Goal: Use online tool/utility: Utilize a website feature to perform a specific function

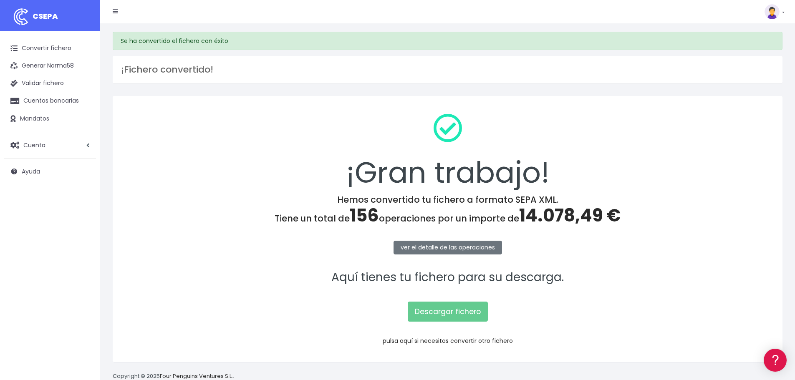
click at [435, 343] on link "pulsa aquí si necesitas convertir otro fichero" at bounding box center [448, 341] width 130 height 8
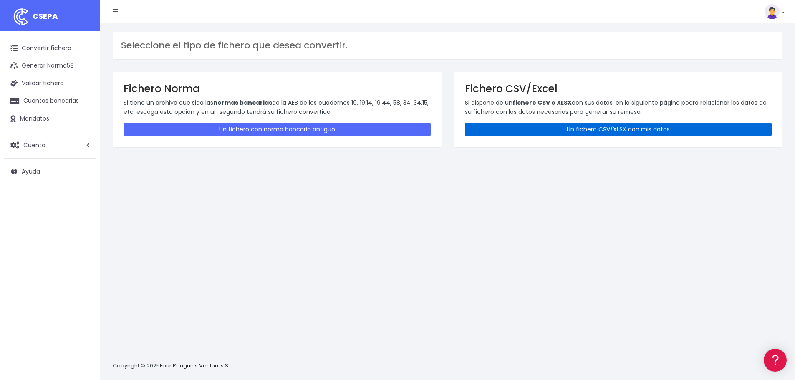
click at [638, 129] on link "Un fichero CSV/XLSX con mis datos" at bounding box center [618, 130] width 307 height 14
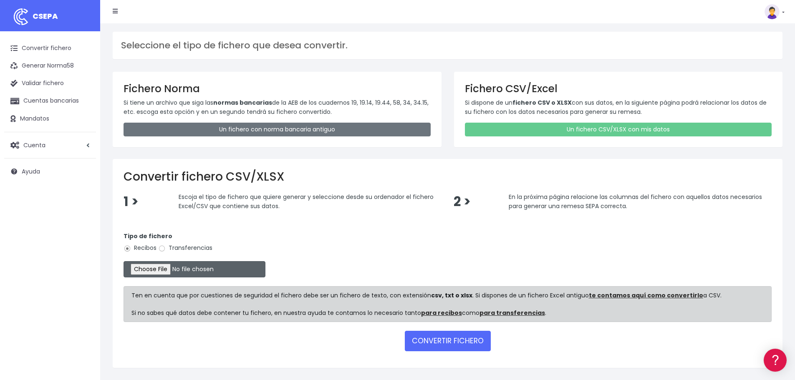
click at [158, 268] on input "file" at bounding box center [194, 269] width 142 height 16
type input "C:\fakepath\42.PC SEPA SET25.xlsx"
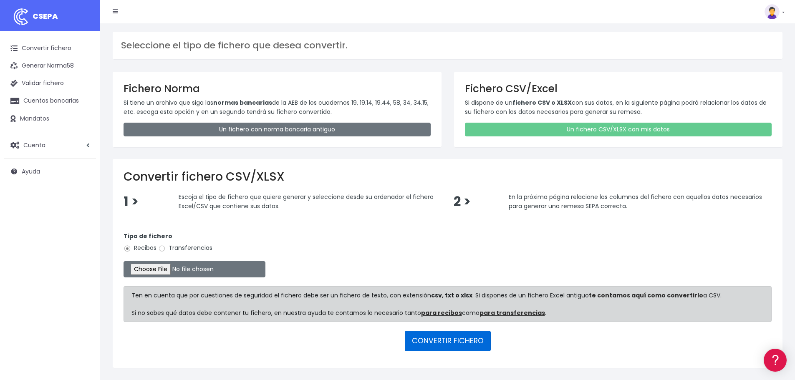
click at [451, 339] on button "CONVERTIR FICHERO" at bounding box center [448, 341] width 86 height 20
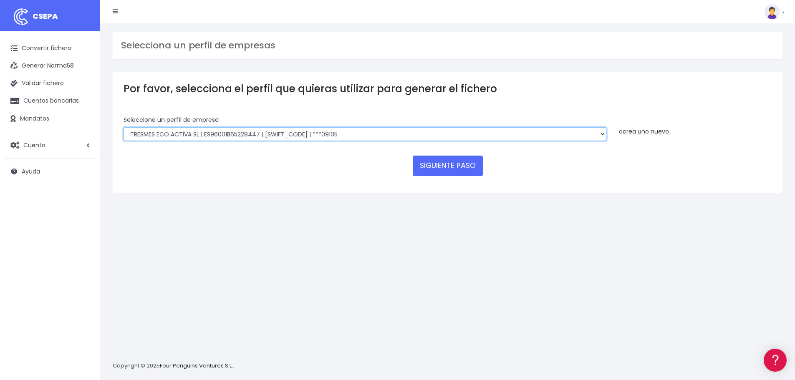
click at [360, 130] on select "TRESMES ECO ACTIVA SL | ES96001B65228447 | BSABESBBXXX | ***09105 TRESMES ECO A…" at bounding box center [364, 134] width 483 height 14
select select "2636"
click at [123, 127] on select "TRESMES ECO ACTIVA SL | ES96001B65228447 | BSABESBBXXX | ***09105 TRESMES ECO A…" at bounding box center [364, 134] width 483 height 14
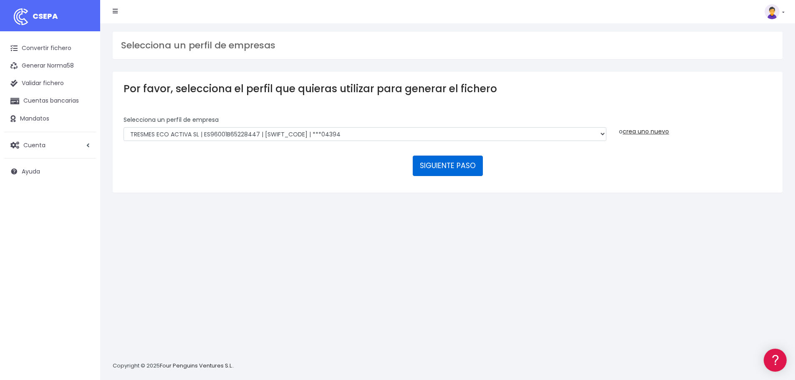
click at [447, 164] on button "SIGUIENTE PASO" at bounding box center [448, 166] width 70 height 20
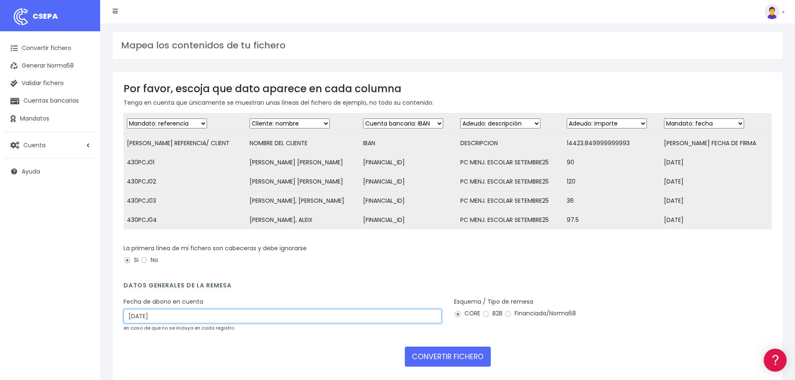
click at [169, 321] on input "03/10/2025" at bounding box center [282, 316] width 318 height 14
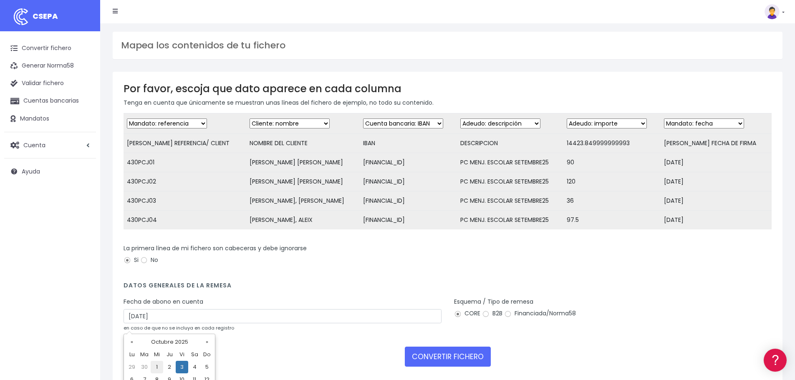
click at [160, 364] on td "1" at bounding box center [157, 367] width 13 height 13
type input "01/10/2025"
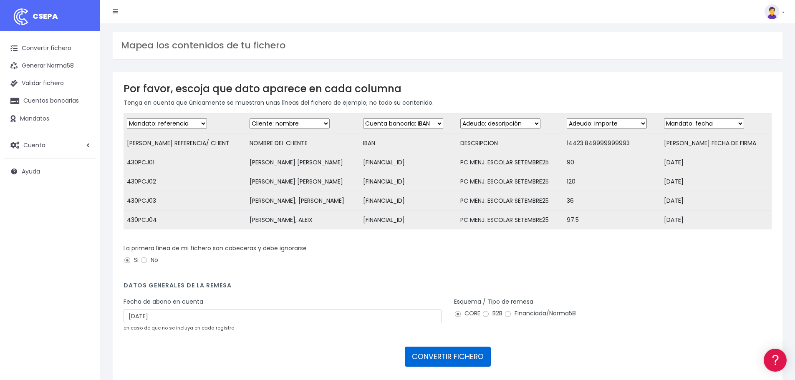
click at [449, 362] on button "CONVERTIR FICHERO" at bounding box center [448, 357] width 86 height 20
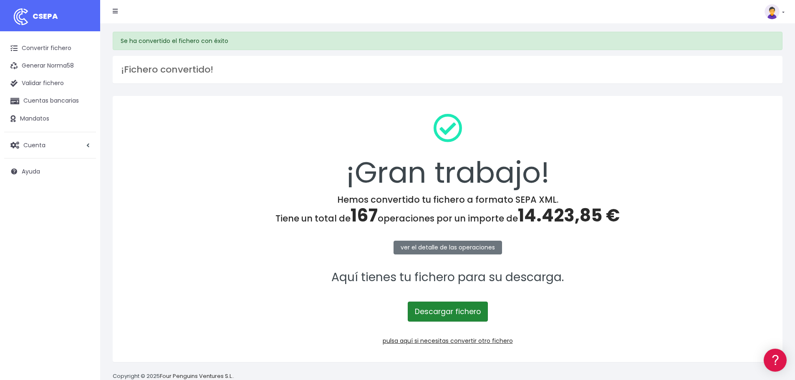
click at [441, 311] on link "Descargar fichero" at bounding box center [448, 312] width 80 height 20
click at [463, 341] on link "pulsa aquí si necesitas convertir otro fichero" at bounding box center [448, 341] width 130 height 8
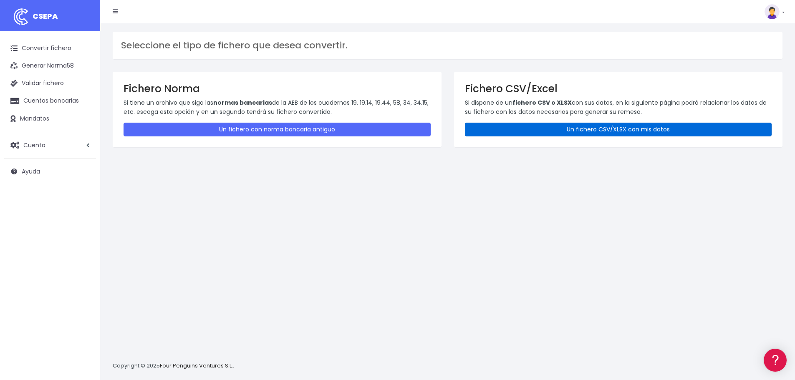
click at [633, 128] on link "Un fichero CSV/XLSX con mis datos" at bounding box center [618, 130] width 307 height 14
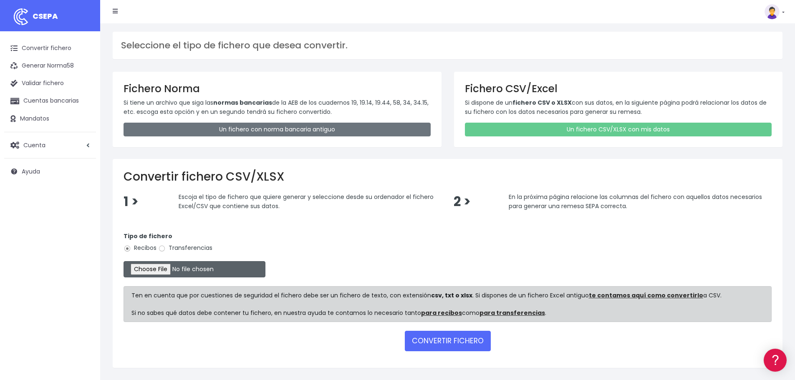
click at [164, 267] on input "file" at bounding box center [194, 269] width 142 height 16
click at [181, 272] on input "file" at bounding box center [194, 269] width 142 height 16
type input "C:\fakepath\02.SJ SEPA SET25.xlsx"
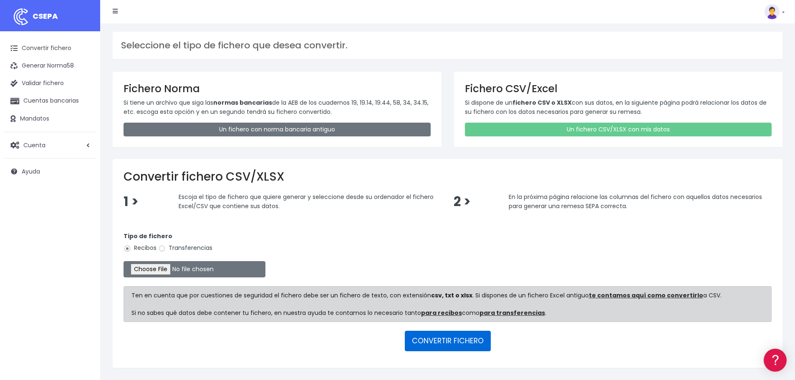
click at [450, 342] on button "CONVERTIR FICHERO" at bounding box center [448, 341] width 86 height 20
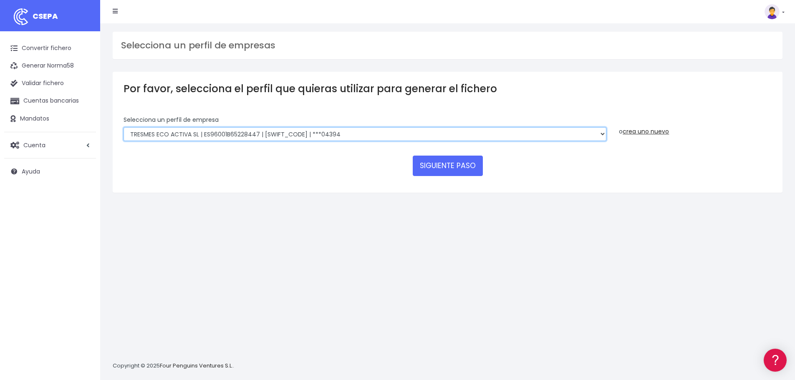
click at [495, 132] on select "TRESMES ECO ACTIVA SL | ES96001B65228447 | BSABESBBXXX | ***09105 TRESMES ECO A…" at bounding box center [364, 134] width 483 height 14
select select "2634"
click at [123, 127] on select "TRESMES ECO ACTIVA SL | ES96001B65228447 | BSABESBBXXX | ***09105 TRESMES ECO A…" at bounding box center [364, 134] width 483 height 14
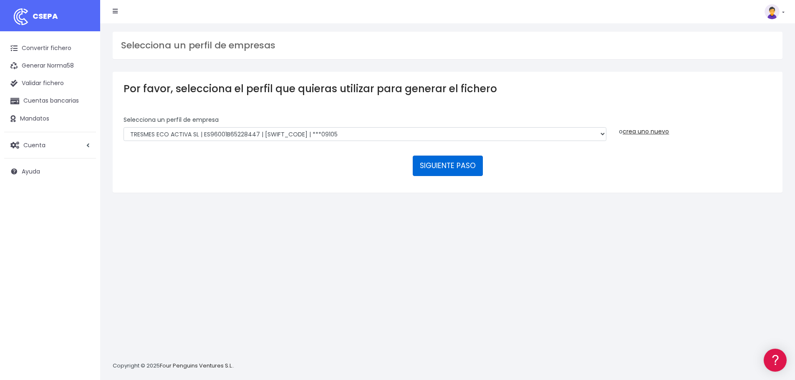
click at [442, 163] on button "SIGUIENTE PASO" at bounding box center [448, 166] width 70 height 20
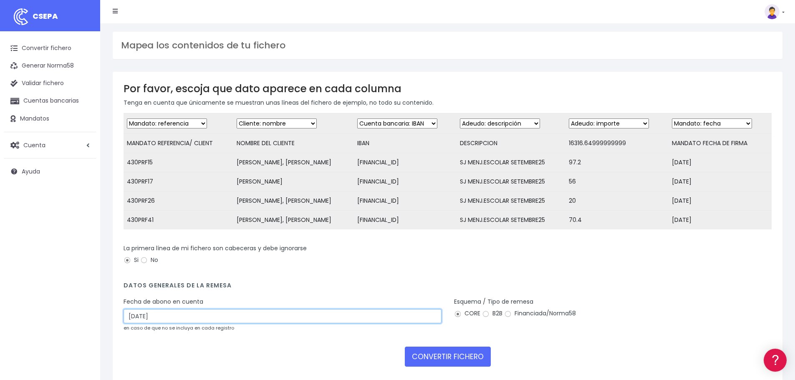
click at [185, 317] on input "[DATE]" at bounding box center [282, 316] width 318 height 14
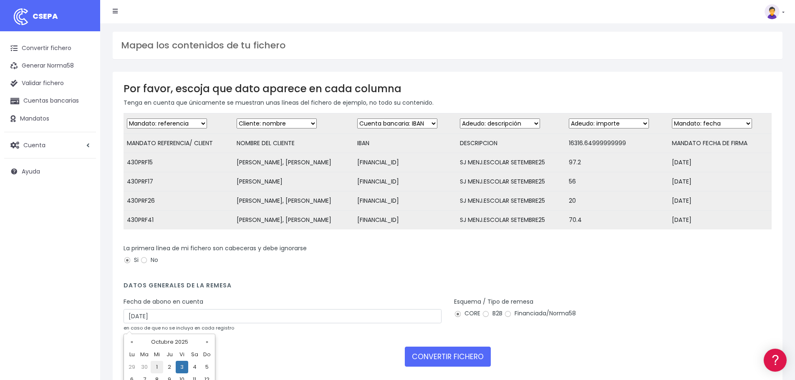
click at [160, 369] on td "1" at bounding box center [157, 367] width 13 height 13
type input "[DATE]"
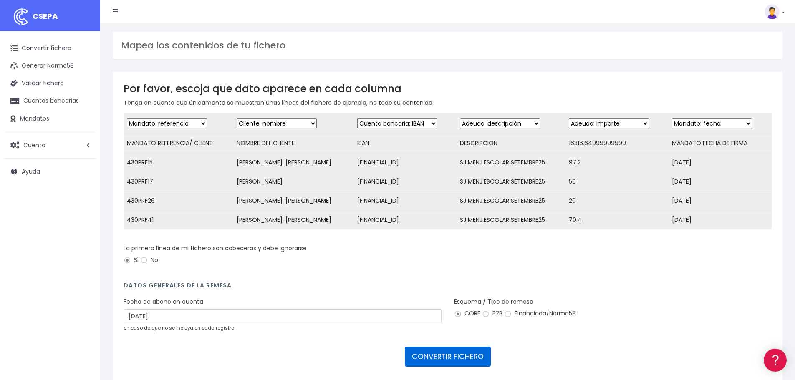
click at [444, 358] on button "CONVERTIR FICHERO" at bounding box center [448, 357] width 86 height 20
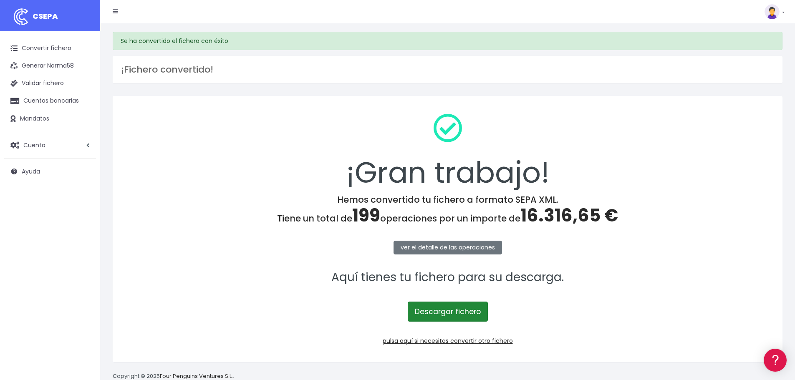
click at [455, 316] on link "Descargar fichero" at bounding box center [448, 312] width 80 height 20
click at [459, 318] on link "Descargar fichero" at bounding box center [448, 312] width 80 height 20
drag, startPoint x: 695, startPoint y: 267, endPoint x: 701, endPoint y: 240, distance: 27.7
click at [697, 264] on div "¡Gran trabajo! Hemos convertido tu fichero a formato SEPA XML. Tiene un total d…" at bounding box center [448, 229] width 670 height 266
click at [456, 343] on link "pulsa aquí si necesitas convertir otro fichero" at bounding box center [448, 341] width 130 height 8
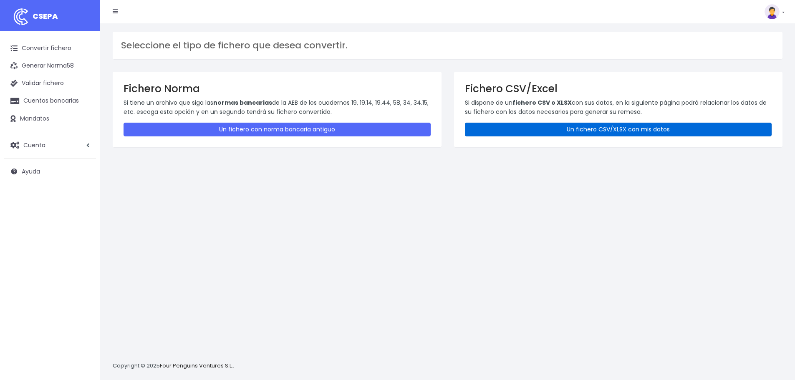
click at [594, 125] on link "Un fichero CSV/XLSX con mis datos" at bounding box center [618, 130] width 307 height 14
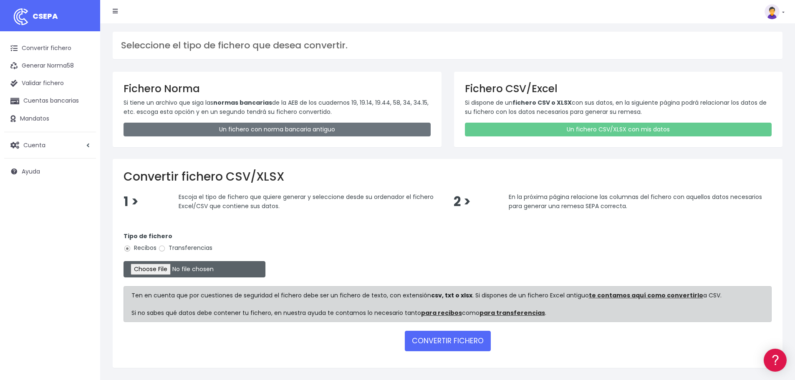
click at [169, 268] on input "file" at bounding box center [194, 269] width 142 height 16
type input "C:\fakepath\33.RO SEPA SET25.xlsx"
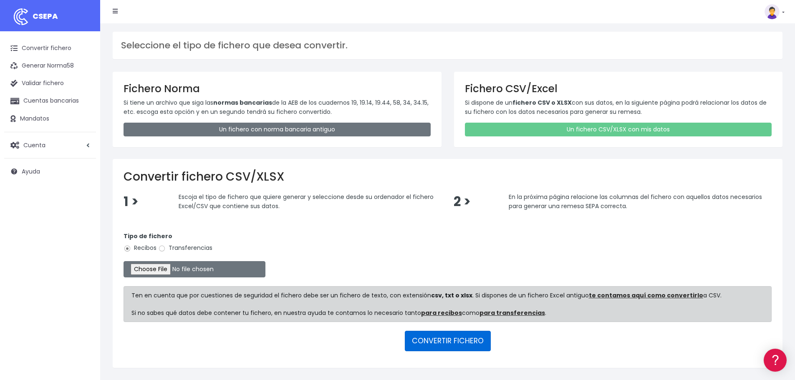
click at [430, 340] on button "CONVERTIR FICHERO" at bounding box center [448, 341] width 86 height 20
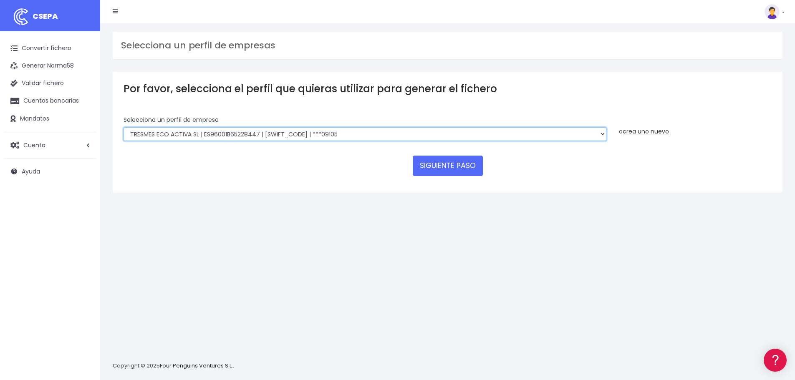
click at [346, 137] on select "TRESMES ECO ACTIVA SL | ES96001B65228447 | [SWIFT_CODE] | ***09105 TRESMES ECO …" at bounding box center [364, 134] width 483 height 14
select select "2665"
click at [123, 127] on select "TRESMES ECO ACTIVA SL | ES96001B65228447 | [SWIFT_CODE] | ***09105 TRESMES ECO …" at bounding box center [364, 134] width 483 height 14
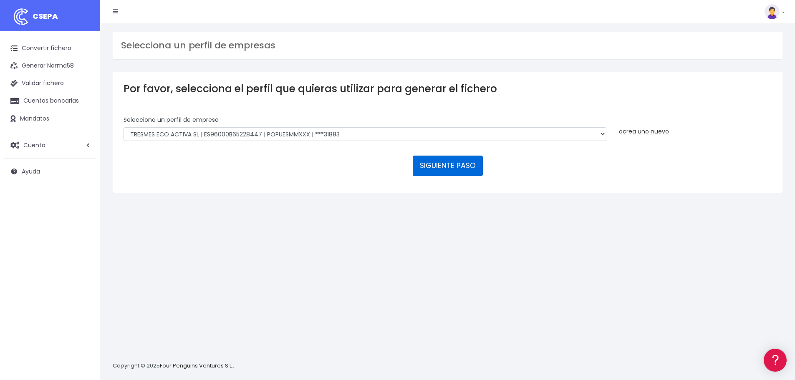
click at [441, 167] on button "SIGUIENTE PASO" at bounding box center [448, 166] width 70 height 20
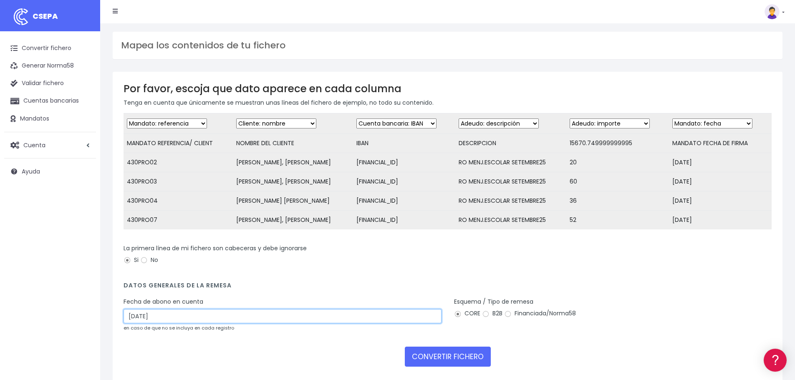
click at [174, 319] on input "03/10/2025" at bounding box center [282, 316] width 318 height 14
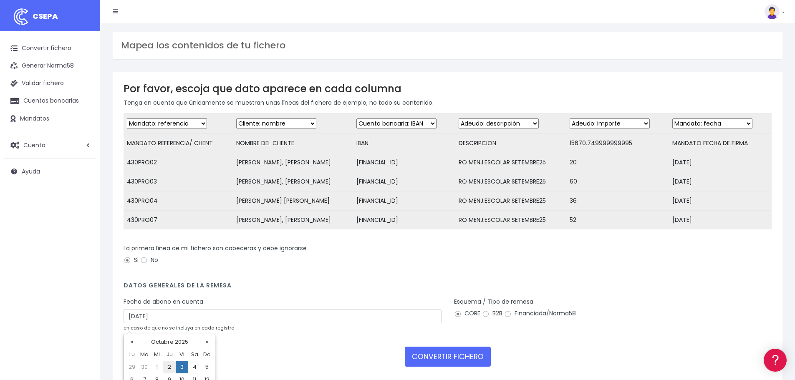
click at [163, 365] on td "2" at bounding box center [169, 367] width 13 height 13
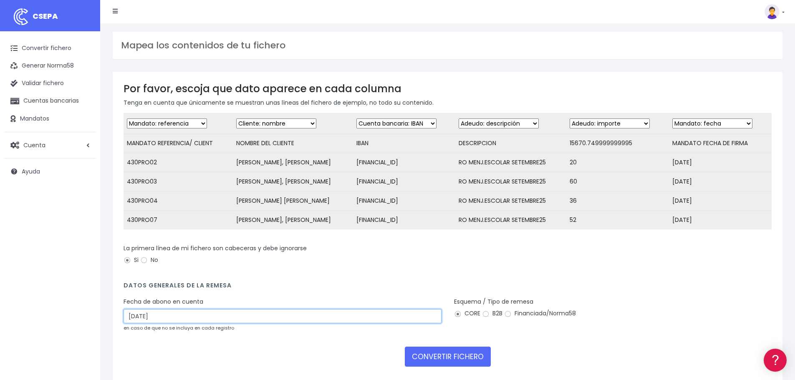
click at [190, 323] on input "02/10/2025" at bounding box center [282, 316] width 318 height 14
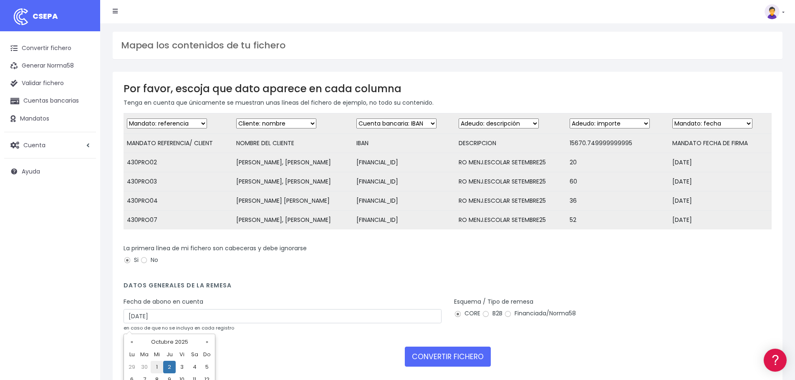
click at [157, 366] on td "1" at bounding box center [157, 367] width 13 height 13
type input "01/10/2025"
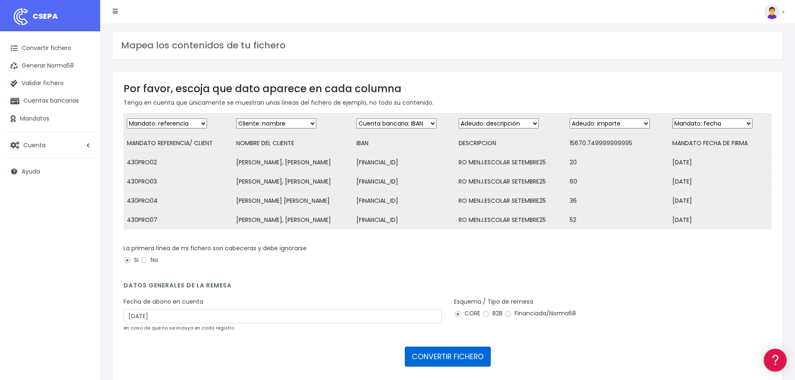
click at [439, 360] on button "CONVERTIR FICHERO" at bounding box center [448, 357] width 86 height 20
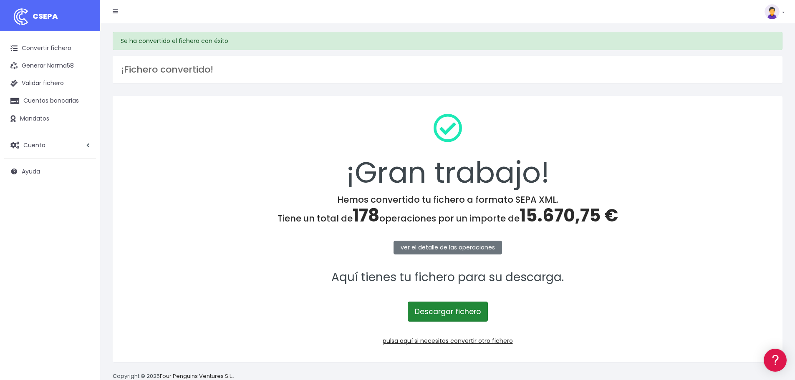
click at [440, 317] on link "Descargar fichero" at bounding box center [448, 312] width 80 height 20
click at [446, 339] on link "pulsa aquí si necesitas convertir otro fichero" at bounding box center [448, 341] width 130 height 8
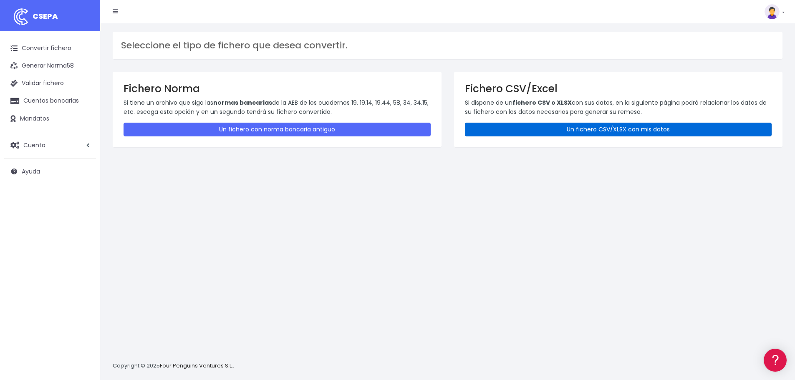
click at [581, 126] on link "Un fichero CSV/XLSX con mis datos" at bounding box center [618, 130] width 307 height 14
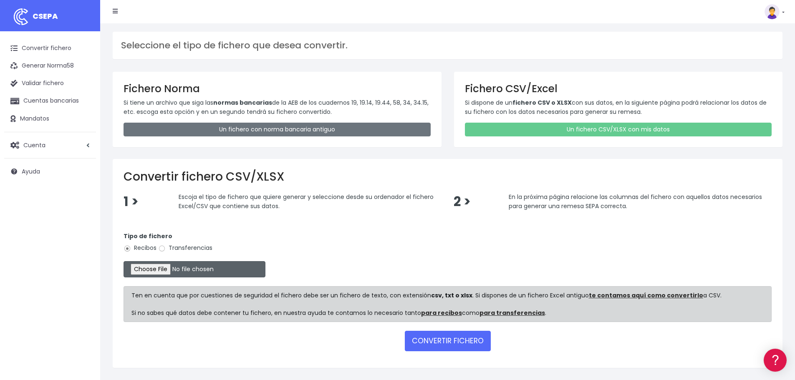
click at [162, 270] on input "file" at bounding box center [194, 269] width 142 height 16
type input "C:\fakepath\44.JC SEPA SET25.xlsx"
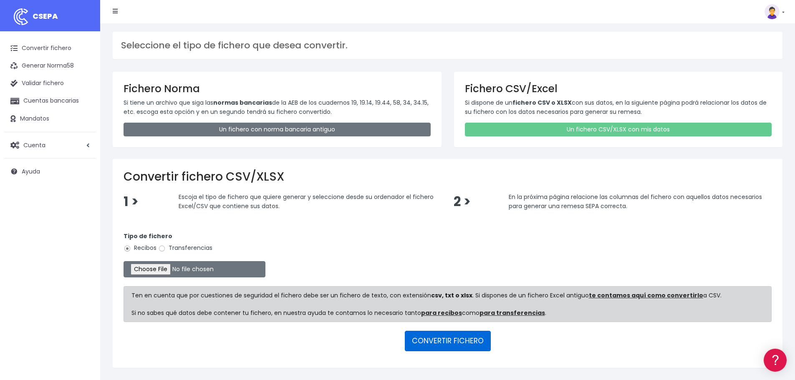
click at [447, 337] on button "CONVERTIR FICHERO" at bounding box center [448, 341] width 86 height 20
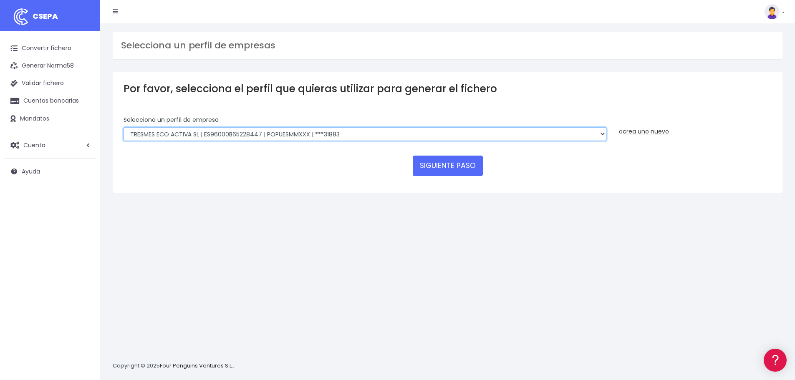
click at [378, 134] on select "TRESMES ECO ACTIVA SL | ES96001B65228447 | [SWIFT_CODE] | ***09105 TRESMES ECO …" at bounding box center [364, 134] width 483 height 14
select select "2636"
click at [123, 127] on select "TRESMES ECO ACTIVA SL | ES96001B65228447 | [SWIFT_CODE] | ***09105 TRESMES ECO …" at bounding box center [364, 134] width 483 height 14
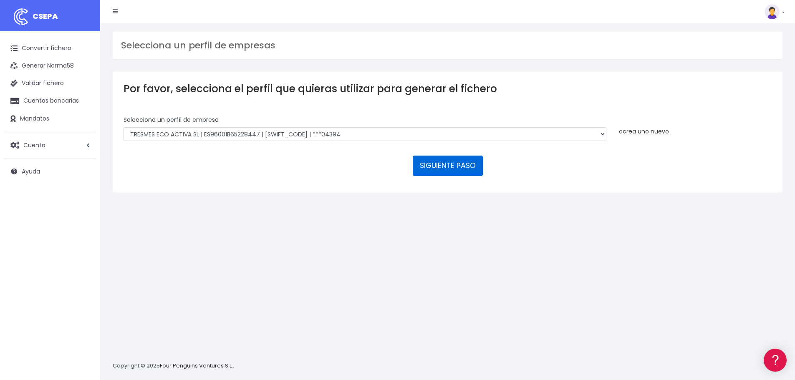
click at [447, 162] on button "SIGUIENTE PASO" at bounding box center [448, 166] width 70 height 20
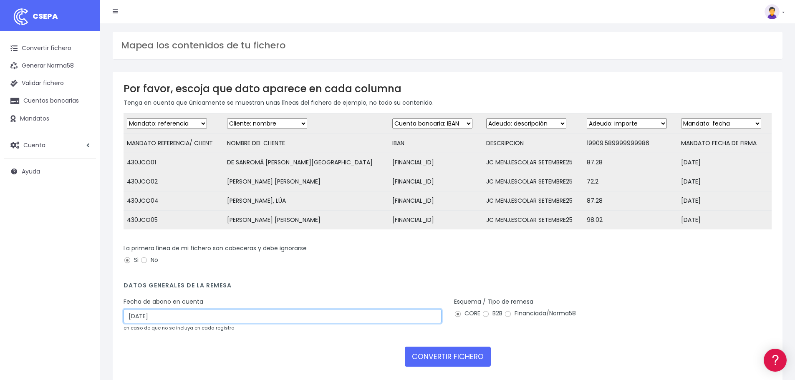
click at [174, 323] on input "03/10/2025" at bounding box center [282, 316] width 318 height 14
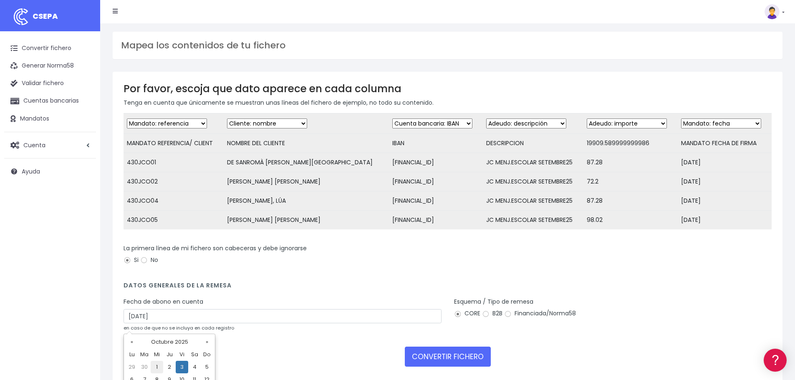
click at [159, 363] on td "1" at bounding box center [157, 367] width 13 height 13
type input "01/10/2025"
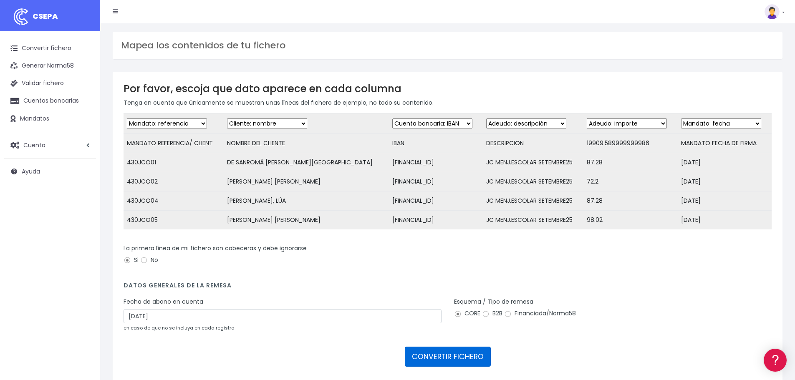
click at [447, 359] on button "CONVERTIR FICHERO" at bounding box center [448, 357] width 86 height 20
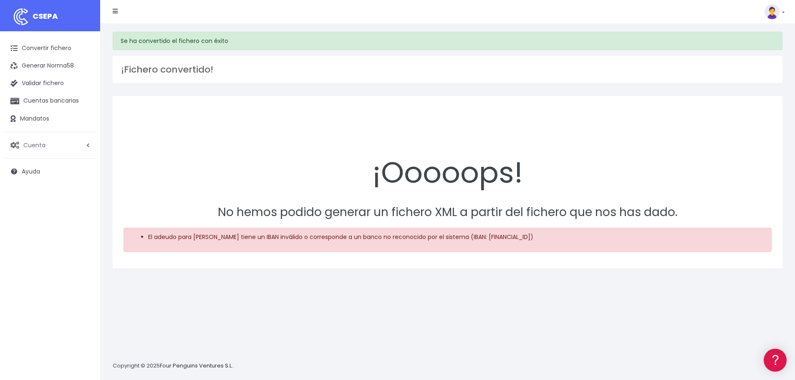
click at [88, 144] on icon at bounding box center [87, 145] width 3 height 6
click at [88, 144] on icon at bounding box center [88, 145] width 6 height 3
drag, startPoint x: 383, startPoint y: 171, endPoint x: 514, endPoint y: 174, distance: 131.9
click at [514, 174] on div "¡Ooooops!" at bounding box center [447, 151] width 648 height 88
click at [456, 314] on div "Se ha convertido el fichero con éxito ¡Fichero convertido! ¡Ooooops! No hemos p…" at bounding box center [447, 201] width 695 height 357
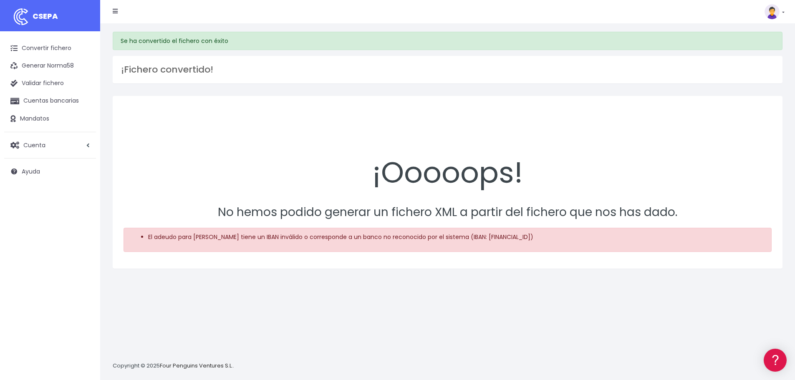
click at [456, 297] on div "Se ha convertido el fichero con éxito ¡Fichero convertido! ¡Ooooops! No hemos p…" at bounding box center [447, 201] width 695 height 357
click at [206, 143] on div "¡Ooooops!" at bounding box center [447, 151] width 648 height 88
click at [55, 45] on link "Convertir fichero" at bounding box center [50, 49] width 92 height 18
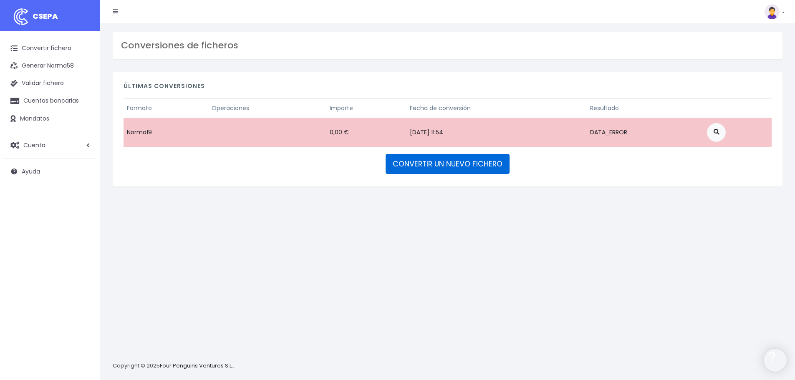
click at [468, 167] on link "CONVERTIR UN NUEVO FICHERO" at bounding box center [447, 164] width 124 height 20
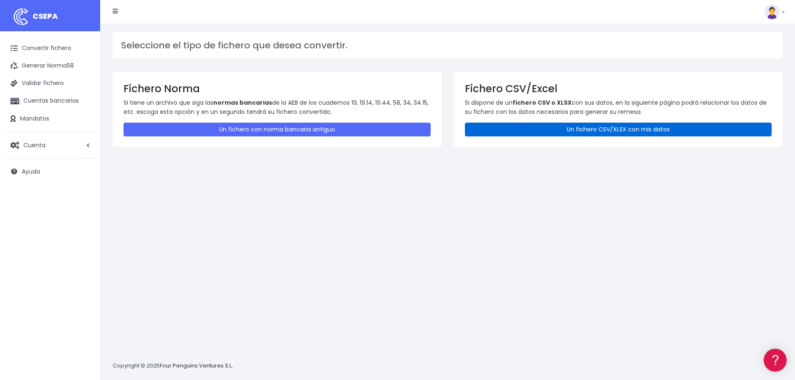
click at [594, 133] on link "Un fichero CSV/XLSX con mis datos" at bounding box center [618, 130] width 307 height 14
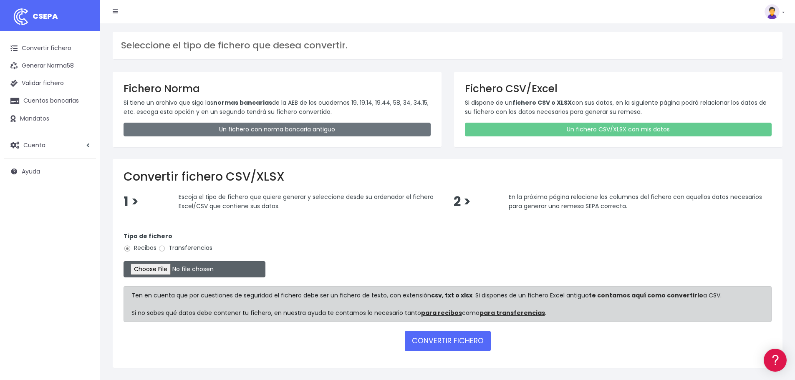
click at [179, 269] on input "file" at bounding box center [194, 269] width 142 height 16
type input "C:\fakepath\44.JC SEPA SET25.xlsx"
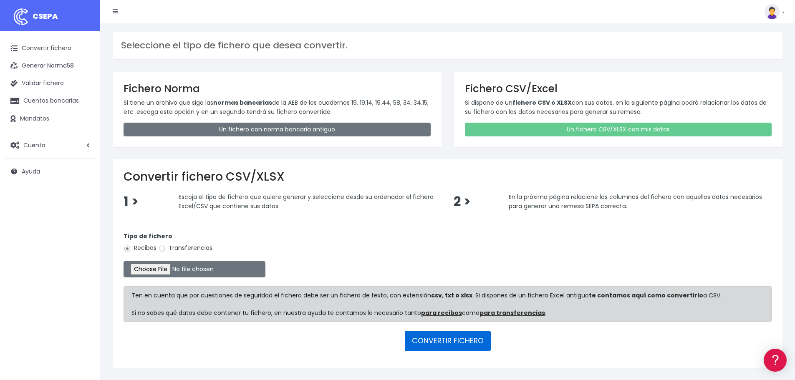
click at [445, 338] on button "CONVERTIR FICHERO" at bounding box center [448, 341] width 86 height 20
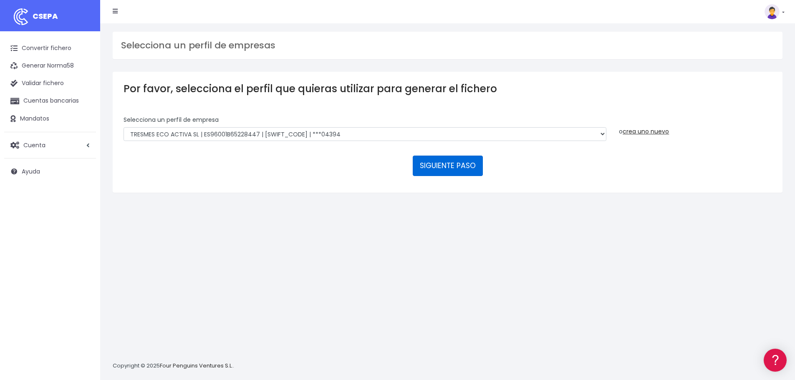
click at [441, 169] on button "SIGUIENTE PASO" at bounding box center [448, 166] width 70 height 20
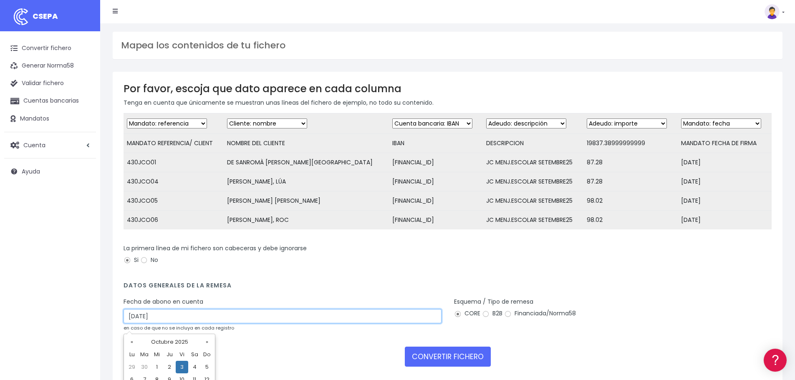
click at [169, 320] on input "[DATE]" at bounding box center [282, 316] width 318 height 14
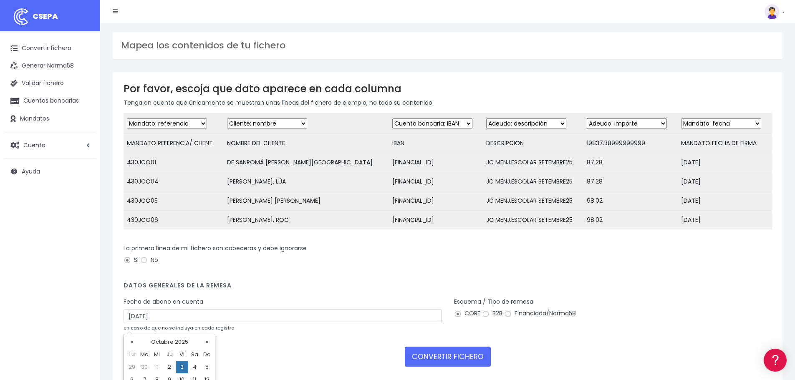
click at [157, 364] on td "1" at bounding box center [157, 367] width 13 height 13
type input "[DATE]"
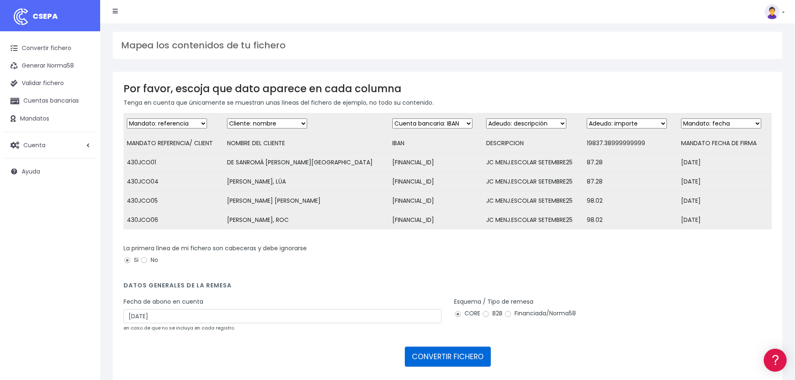
click at [434, 367] on button "CONVERTIR FICHERO" at bounding box center [448, 357] width 86 height 20
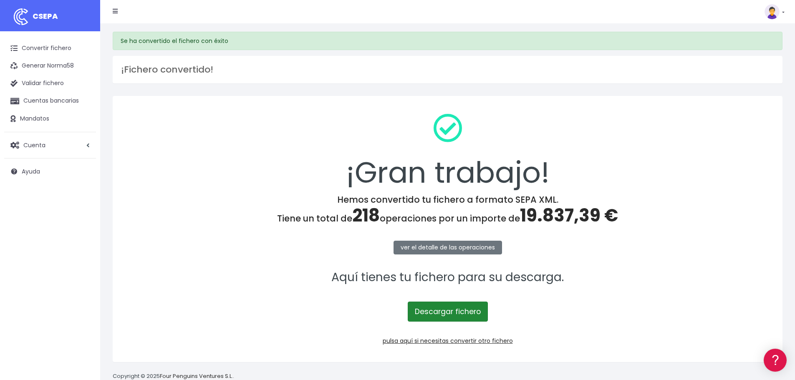
click at [437, 318] on link "Descargar fichero" at bounding box center [448, 312] width 80 height 20
click at [465, 337] on link "pulsa aquí si necesitas convertir otro fichero" at bounding box center [448, 341] width 130 height 8
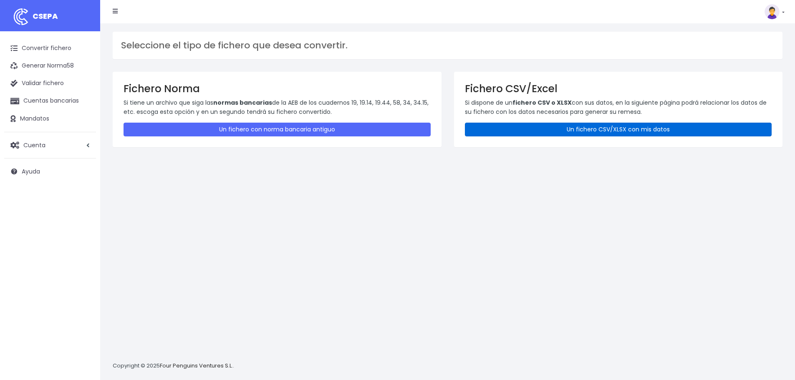
click at [566, 128] on link "Un fichero CSV/XLSX con mis datos" at bounding box center [618, 130] width 307 height 14
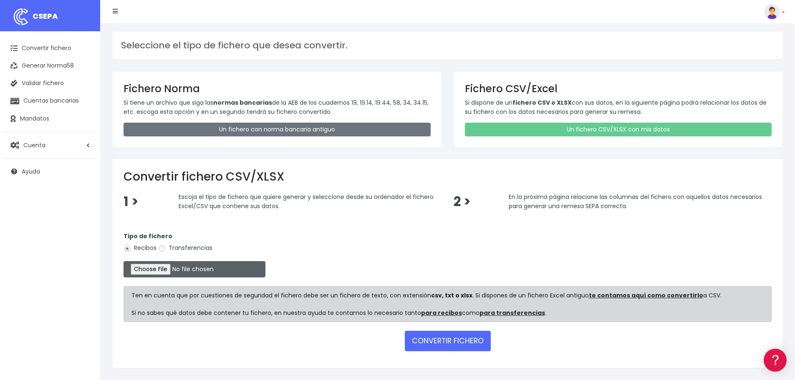
click at [172, 262] on input "file" at bounding box center [194, 269] width 142 height 16
type input "C:\fakepath\45.LL SEPA SET25.xlsx"
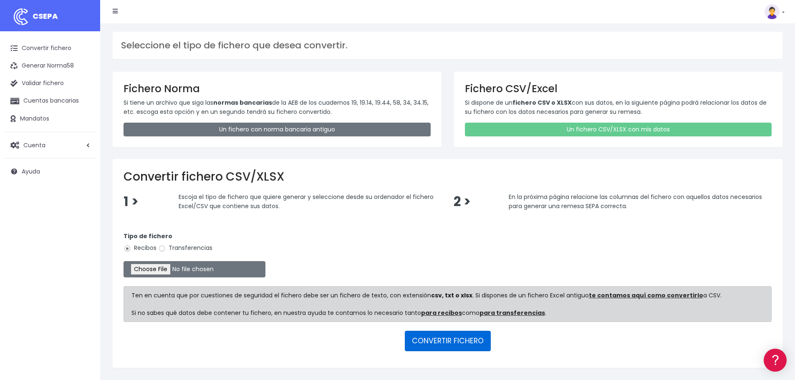
click at [471, 343] on button "CONVERTIR FICHERO" at bounding box center [448, 341] width 86 height 20
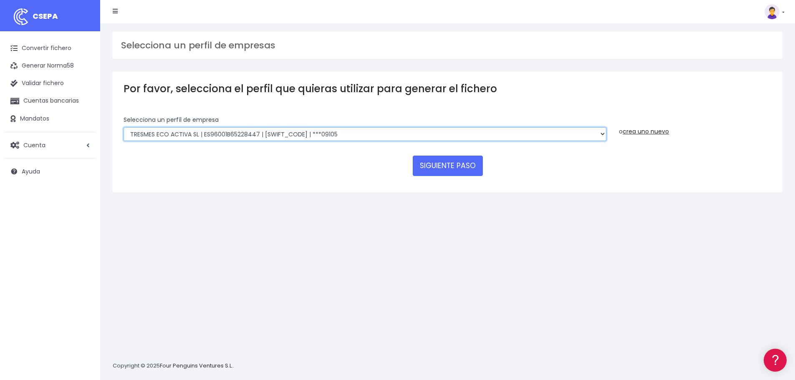
click at [397, 132] on select "TRESMES ECO ACTIVA SL | ES96001B65228447 | [SWIFT_CODE] | ***09105 TRESMES ECO …" at bounding box center [364, 134] width 483 height 14
select select "2636"
click at [123, 127] on select "TRESMES ECO ACTIVA SL | ES96001B65228447 | [SWIFT_CODE] | ***09105 TRESMES ECO …" at bounding box center [364, 134] width 483 height 14
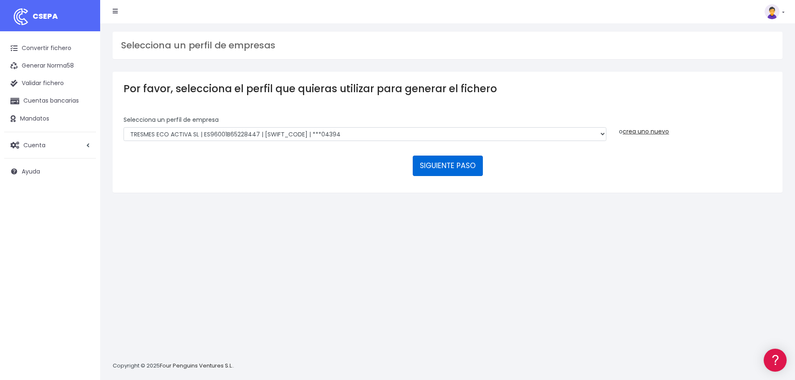
click at [460, 164] on button "SIGUIENTE PASO" at bounding box center [448, 166] width 70 height 20
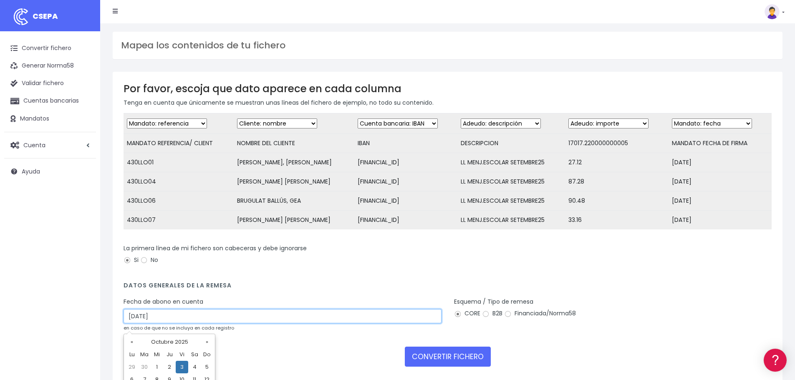
click at [176, 321] on input "03/10/2025" at bounding box center [282, 316] width 318 height 14
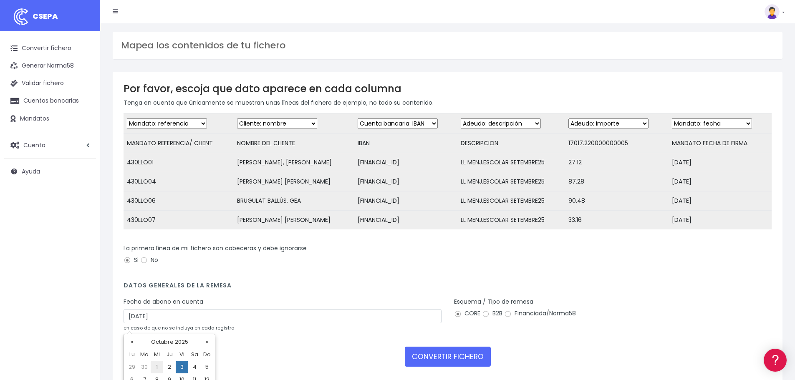
click at [158, 364] on td "1" at bounding box center [157, 367] width 13 height 13
type input "01/10/2025"
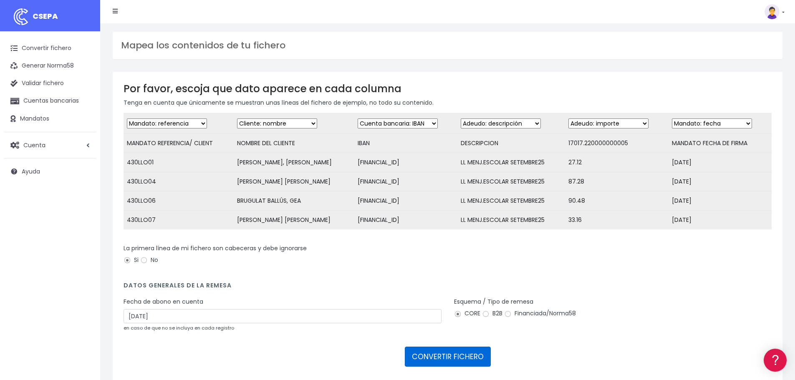
click at [458, 364] on button "CONVERTIR FICHERO" at bounding box center [448, 357] width 86 height 20
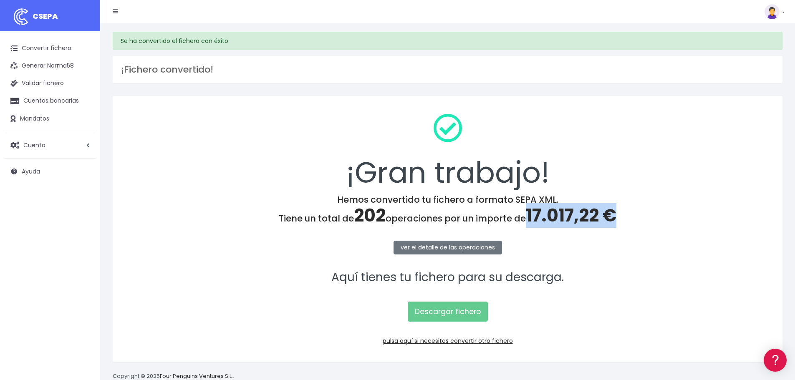
drag, startPoint x: 527, startPoint y: 214, endPoint x: 617, endPoint y: 220, distance: 90.7
click at [617, 220] on h4 "Hemos convertido tu fichero a formato SEPA XML. Tiene un total de 202 operacion…" at bounding box center [447, 210] width 648 height 32
click at [92, 183] on div "Convertir fichero Generar Norma58 Validar fichero Cuentas bancarias Mandatos Cu…" at bounding box center [50, 107] width 100 height 153
click at [300, 205] on h4 "Hemos convertido tu fichero a formato SEPA XML. Tiene un total de 202 operacion…" at bounding box center [447, 210] width 648 height 32
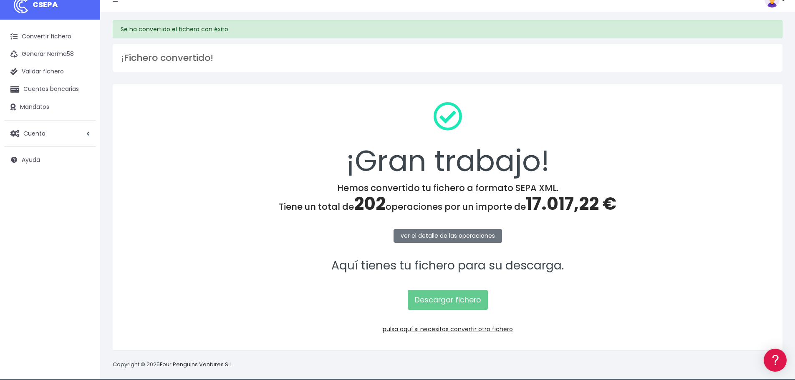
scroll to position [18, 0]
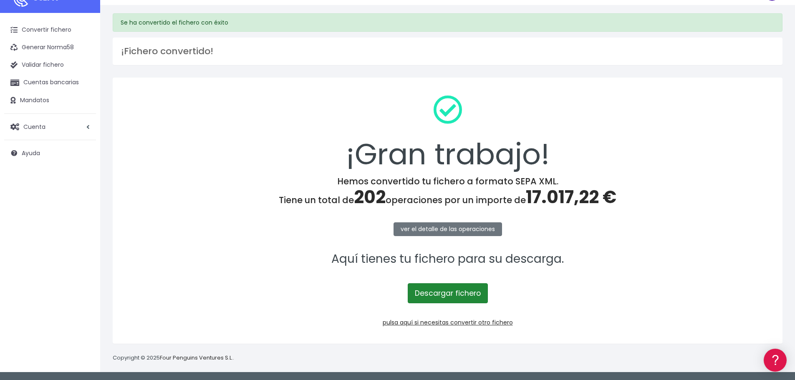
click at [449, 297] on link "Descargar fichero" at bounding box center [448, 293] width 80 height 20
click at [444, 327] on p "pulsa aquí si necesitas convertir otro fichero" at bounding box center [447, 322] width 648 height 9
click at [446, 323] on link "pulsa aquí si necesitas convertir otro fichero" at bounding box center [448, 322] width 130 height 8
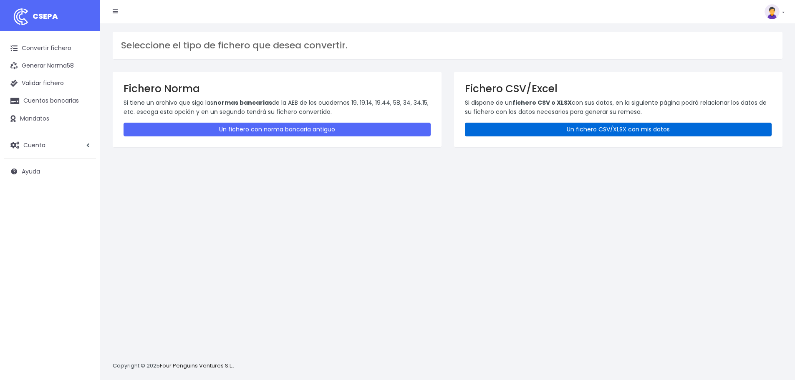
click at [620, 131] on link "Un fichero CSV/XLSX con mis datos" at bounding box center [618, 130] width 307 height 14
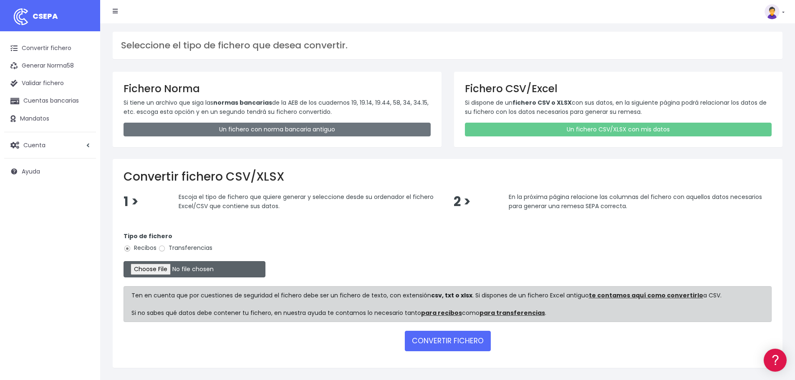
click at [173, 268] on input "file" at bounding box center [194, 269] width 142 height 16
type input "C:\fakepath\24. EC SEPA SET25.xlsx"
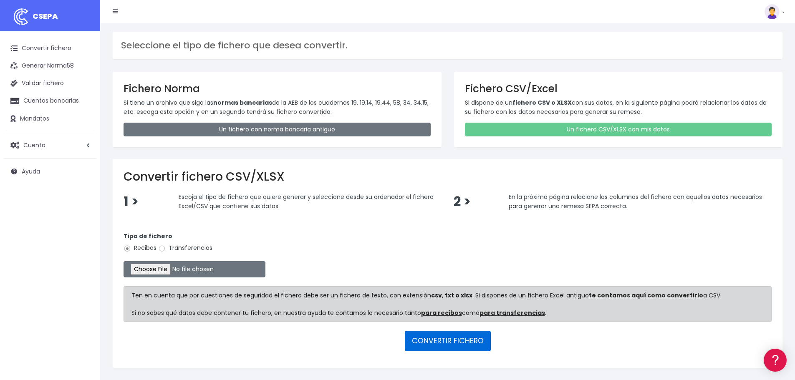
click at [462, 336] on button "CONVERTIR FICHERO" at bounding box center [448, 341] width 86 height 20
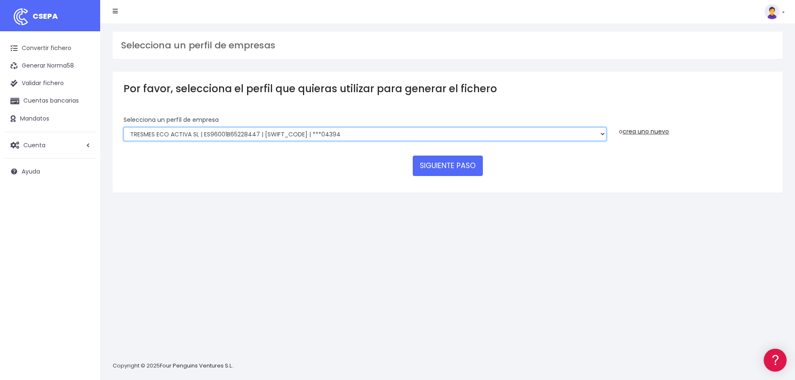
click at [360, 130] on select "TRESMES ECO ACTIVA SL | ES96001B65228447 | BSABESBBXXX | ***09105 TRESMES ECO A…" at bounding box center [364, 134] width 483 height 14
select select "2665"
click at [123, 127] on select "TRESMES ECO ACTIVA SL | ES96001B65228447 | BSABESBBXXX | ***09105 TRESMES ECO A…" at bounding box center [364, 134] width 483 height 14
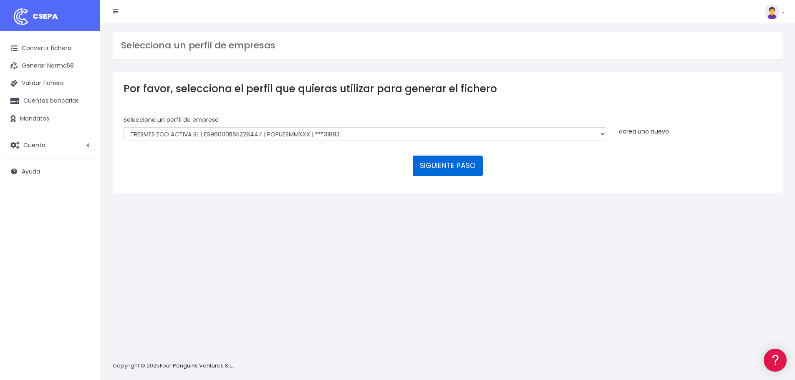
click at [463, 159] on button "SIGUIENTE PASO" at bounding box center [448, 166] width 70 height 20
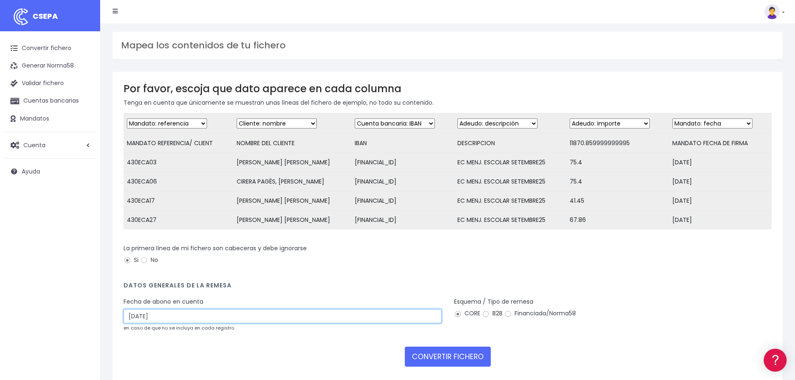
click at [162, 321] on input "03/10/2025" at bounding box center [282, 316] width 318 height 14
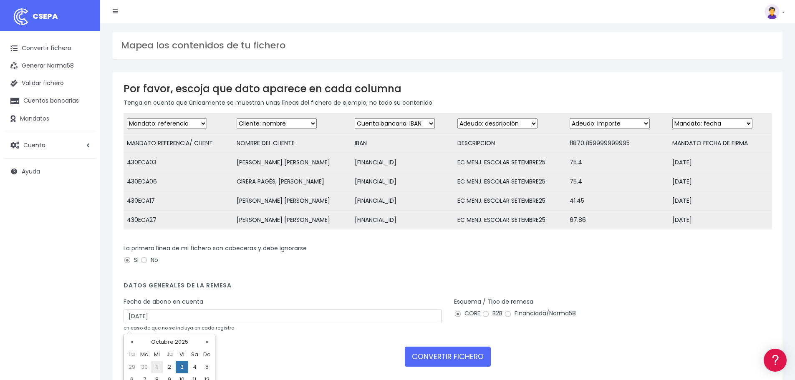
click at [155, 368] on td "1" at bounding box center [157, 367] width 13 height 13
type input "01/10/2025"
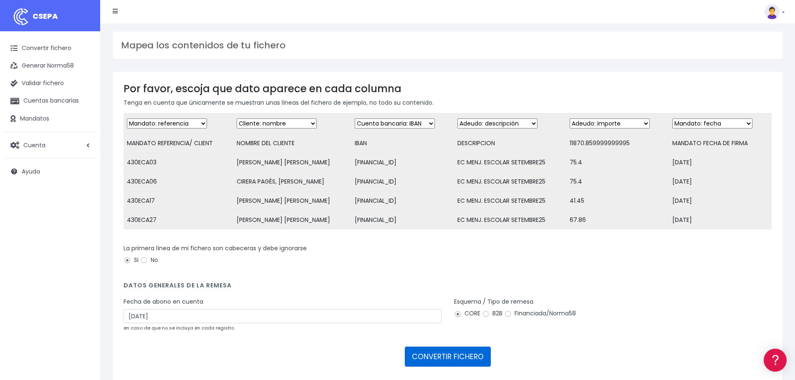
click at [459, 359] on button "CONVERTIR FICHERO" at bounding box center [448, 357] width 86 height 20
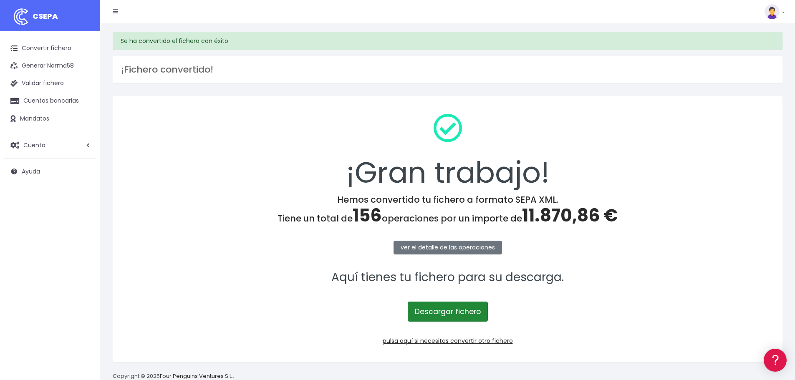
click at [458, 312] on link "Descargar fichero" at bounding box center [448, 312] width 80 height 20
